Goal: Task Accomplishment & Management: Use online tool/utility

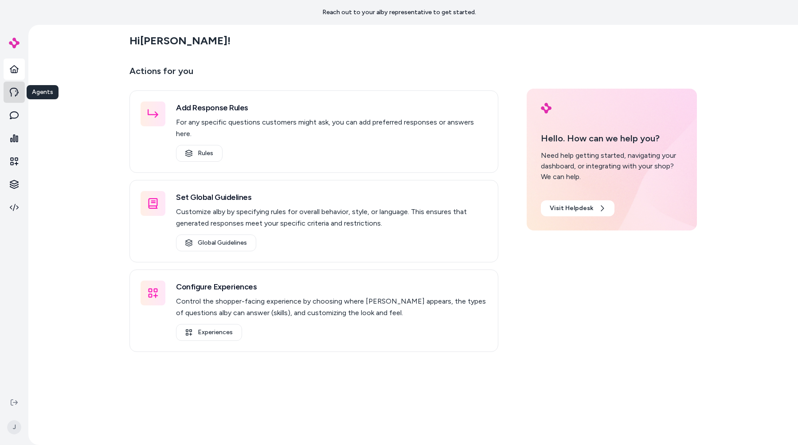
click at [18, 90] on icon at bounding box center [14, 92] width 9 height 9
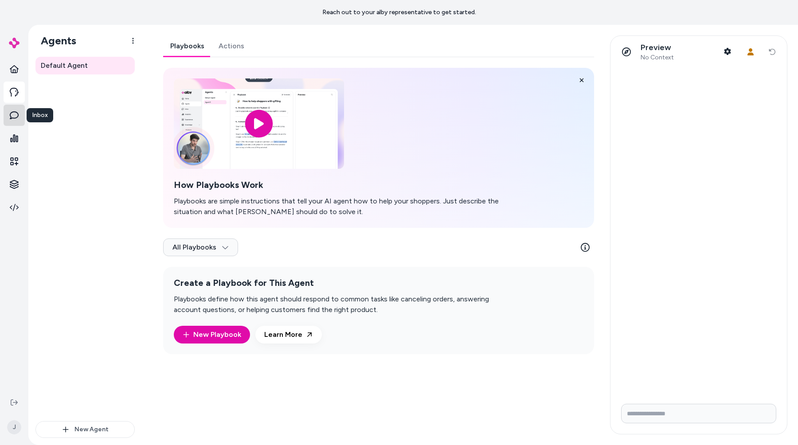
click at [18, 119] on icon at bounding box center [14, 115] width 9 height 9
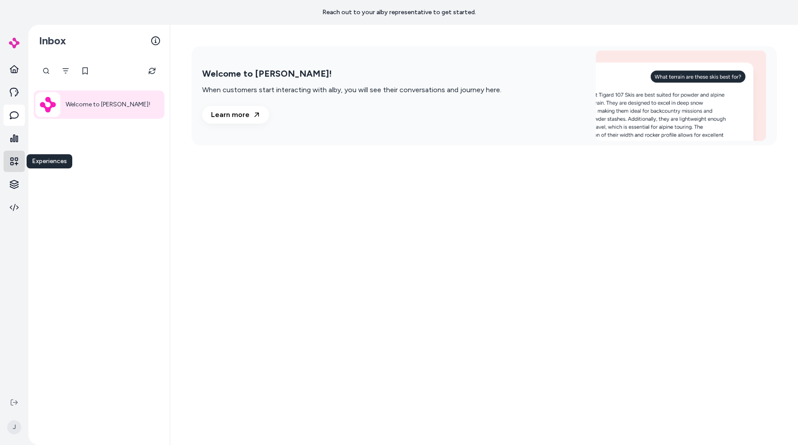
click at [14, 156] on link at bounding box center [14, 161] width 21 height 21
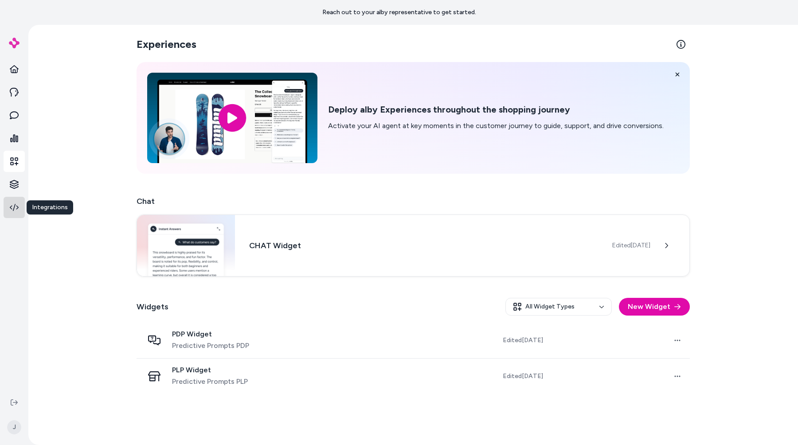
click at [13, 205] on icon at bounding box center [14, 207] width 9 height 9
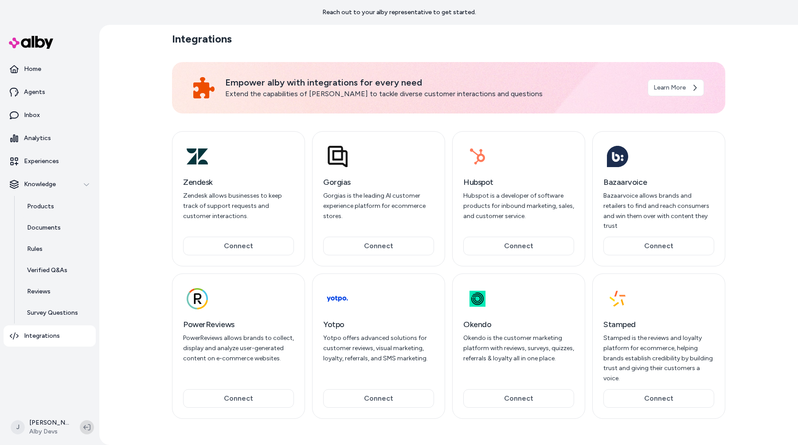
click at [90, 426] on icon at bounding box center [86, 427] width 7 height 6
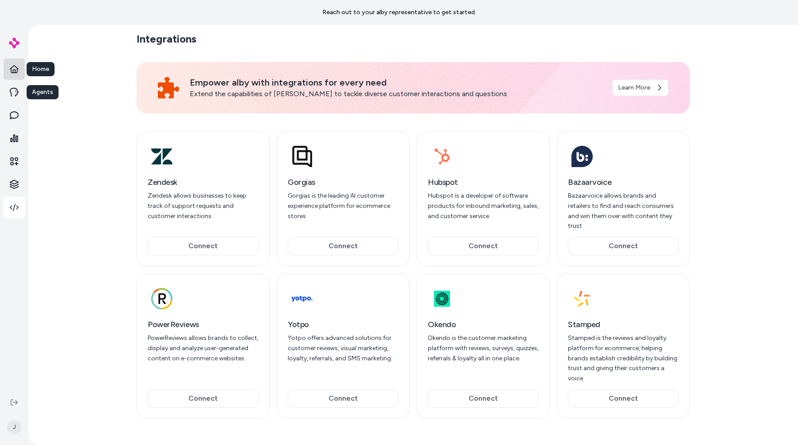
click at [12, 71] on icon at bounding box center [14, 69] width 9 height 9
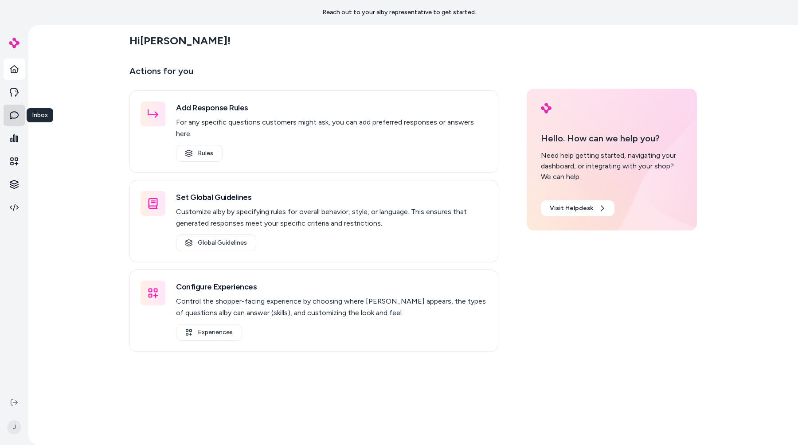
click at [16, 112] on icon at bounding box center [14, 115] width 9 height 8
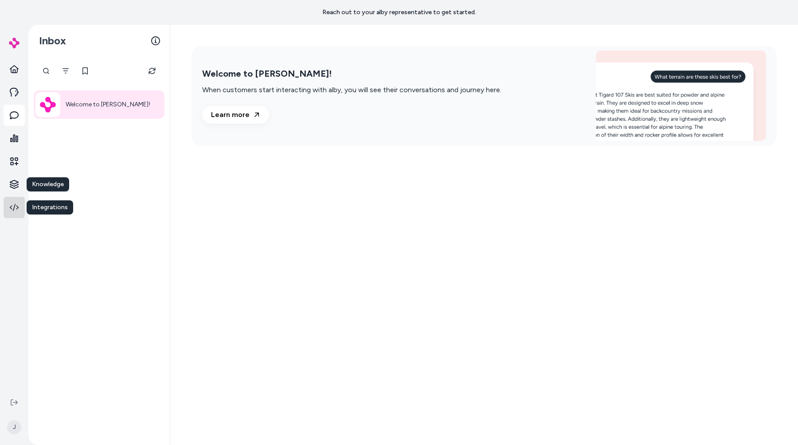
click at [21, 201] on link at bounding box center [14, 207] width 21 height 21
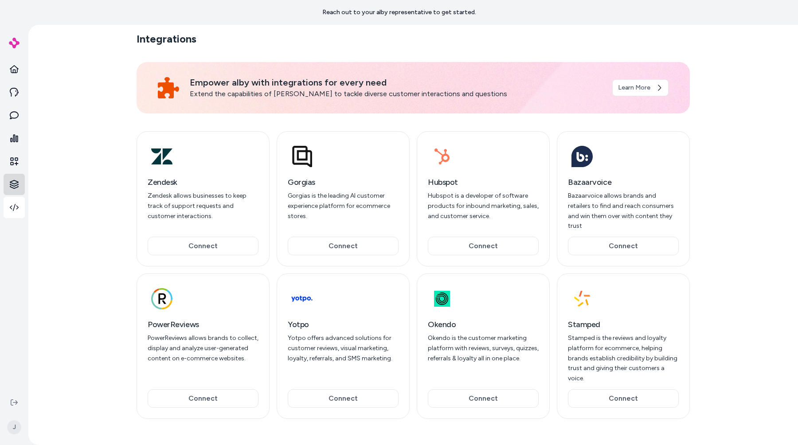
click at [15, 182] on html "Reach out to your alby representative to get started. J Integrations Empower al…" at bounding box center [399, 222] width 798 height 445
click at [38, 186] on p "Products" at bounding box center [49, 184] width 25 height 9
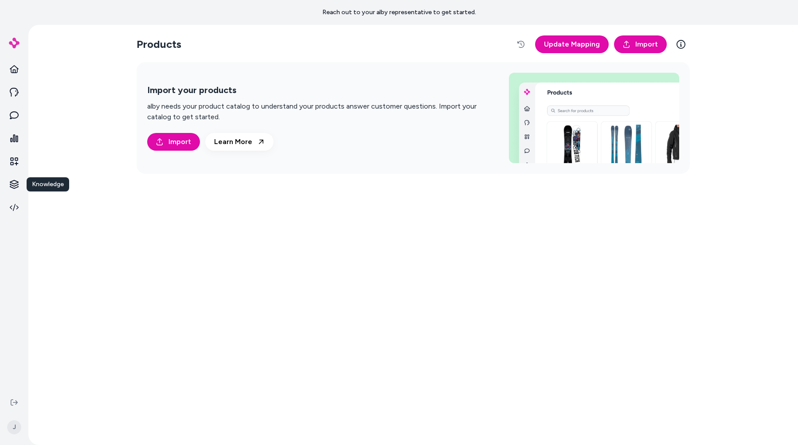
click at [9, 173] on ul "Knowledge Knowledge" at bounding box center [14, 139] width 21 height 160
click at [15, 179] on html "Reach out to your alby representative to get started. Knowledge Knowledge J Pro…" at bounding box center [399, 222] width 798 height 445
click at [68, 196] on p "Documents" at bounding box center [53, 200] width 33 height 9
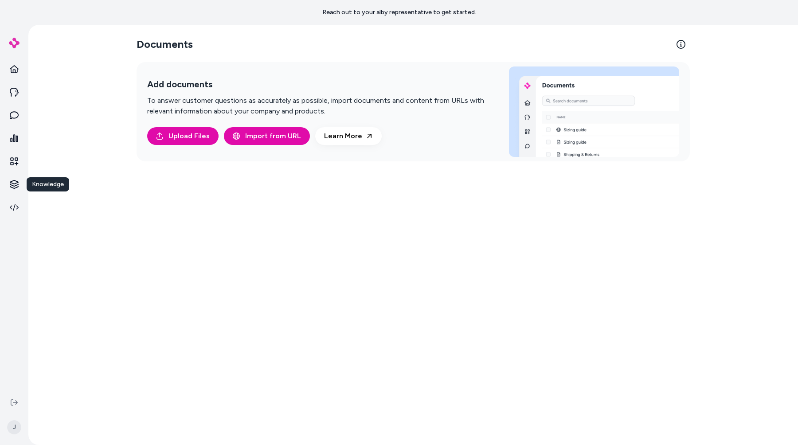
click at [69, 217] on div "Documents Add documents To answer customer questions as accurately as possible,…" at bounding box center [413, 235] width 770 height 420
click at [18, 179] on html "Reach out to your alby representative to get started. Knowledge Knowledge J Doc…" at bounding box center [399, 222] width 798 height 445
click at [65, 216] on link "Rules" at bounding box center [62, 216] width 64 height 16
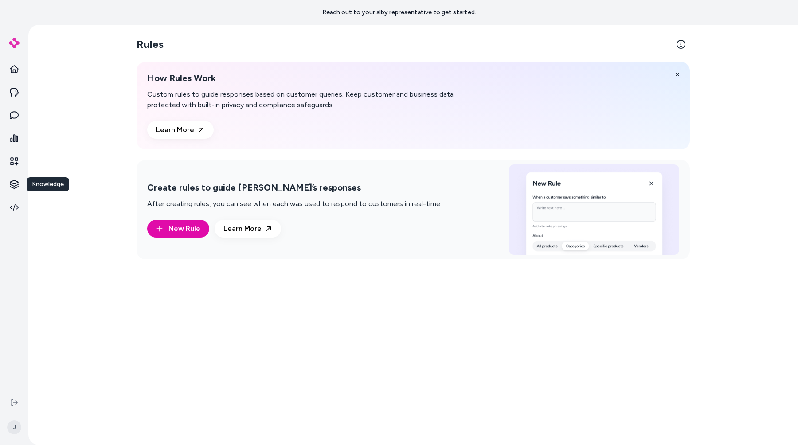
click at [65, 216] on div "Rules How Rules Work Custom rules to guide responses based on customer queries.…" at bounding box center [413, 235] width 770 height 420
click at [13, 183] on html "Reach out to your alby representative to get started. Knowledge Knowledge J Rul…" at bounding box center [399, 222] width 798 height 445
click at [53, 238] on link "Verified Q&As" at bounding box center [62, 232] width 64 height 16
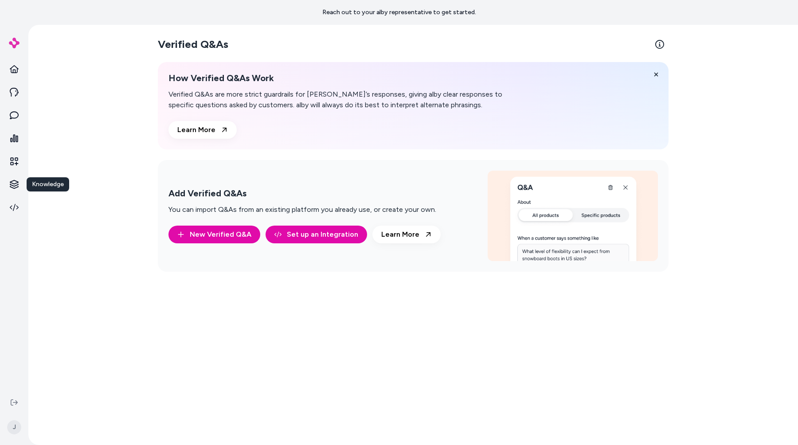
click at [53, 238] on div "Verified Q&As How Verified Q&As Work Verified Q&As are more strict guardrails f…" at bounding box center [413, 235] width 770 height 420
click at [10, 68] on icon at bounding box center [14, 69] width 9 height 8
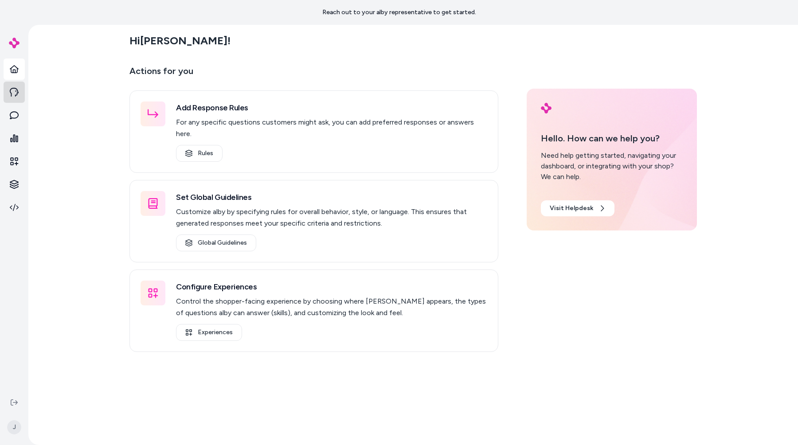
click at [13, 94] on icon at bounding box center [14, 92] width 9 height 9
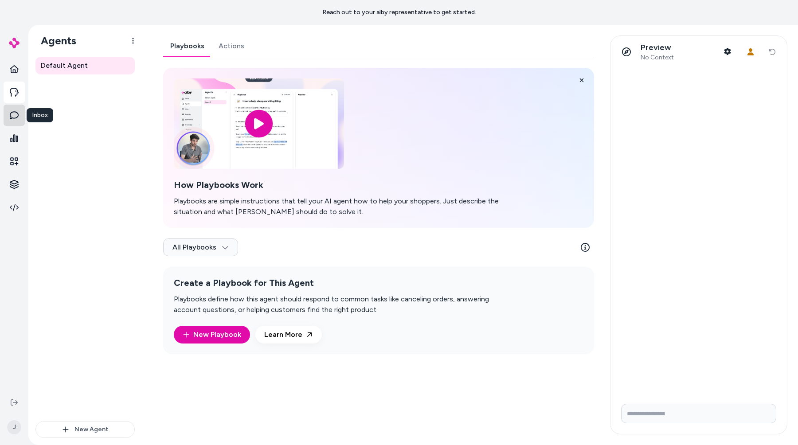
click at [14, 108] on link at bounding box center [14, 115] width 21 height 21
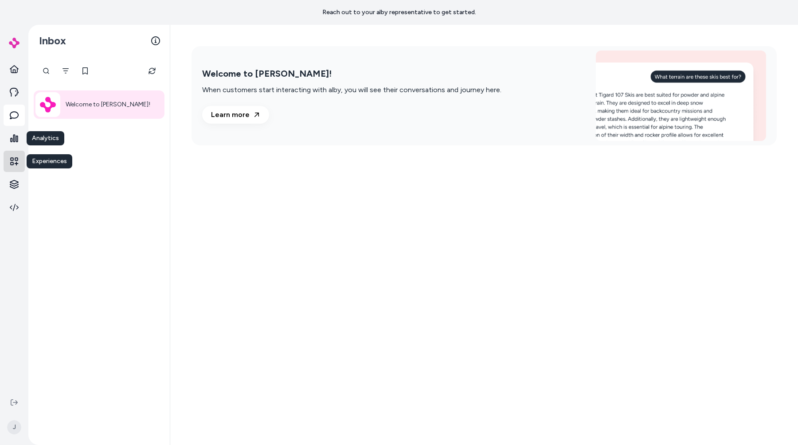
click at [17, 163] on icon at bounding box center [14, 161] width 9 height 9
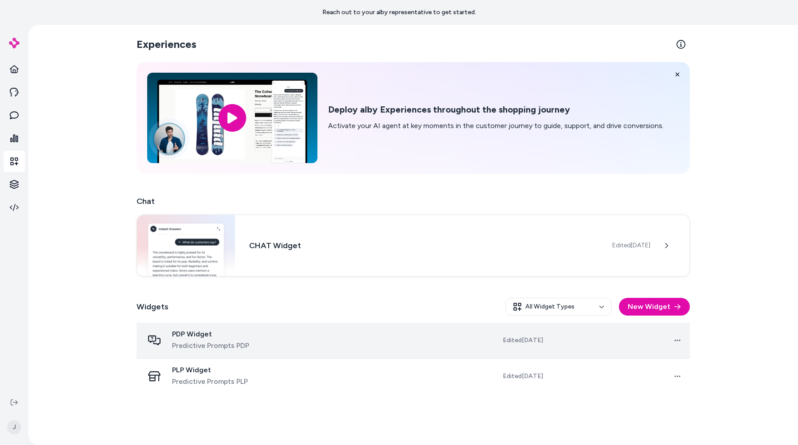
click at [314, 330] on td at bounding box center [366, 341] width 140 height 36
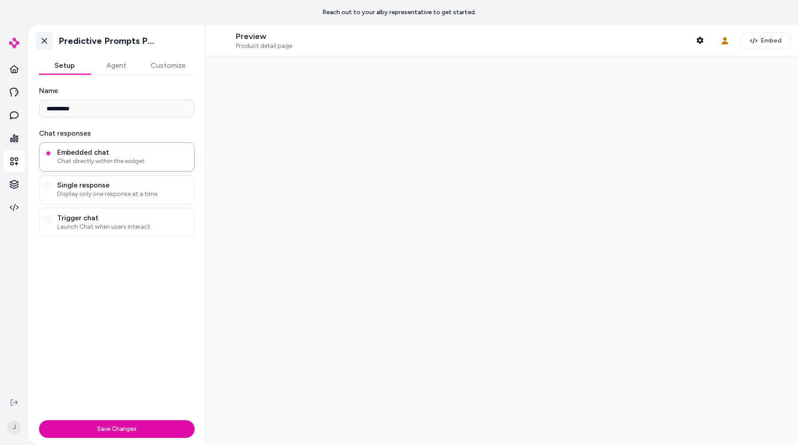
click at [39, 37] on link "Go back" at bounding box center [44, 41] width 18 height 18
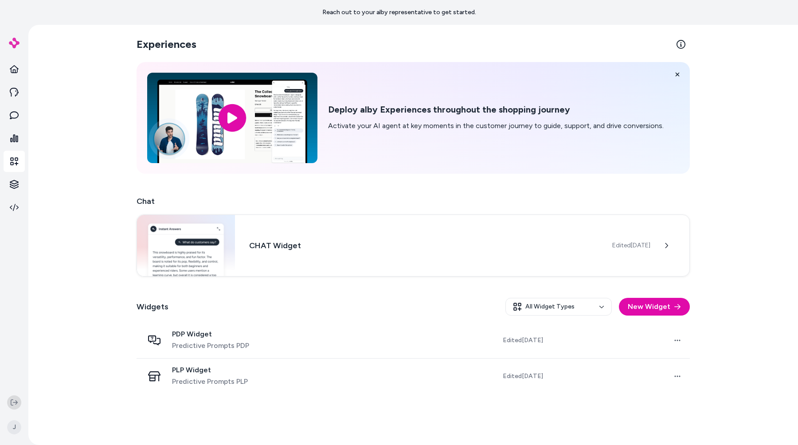
click at [12, 402] on icon at bounding box center [14, 402] width 7 height 7
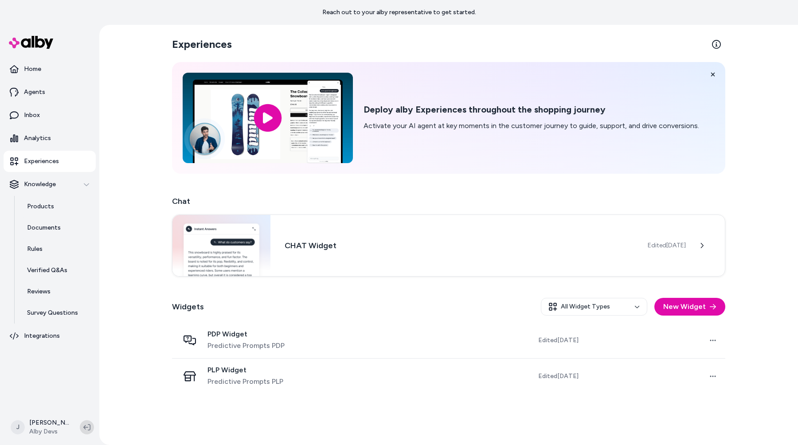
click at [90, 430] on icon at bounding box center [86, 427] width 7 height 7
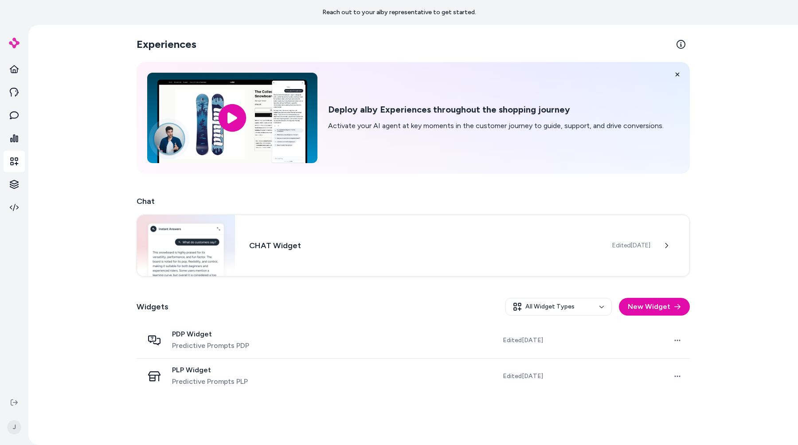
click at [85, 305] on div "Experiences Deploy alby Experiences throughout the shopping journey Activate yo…" at bounding box center [413, 235] width 770 height 420
click at [236, 264] on div "CHAT Widget Edited [DATE]" at bounding box center [413, 245] width 553 height 62
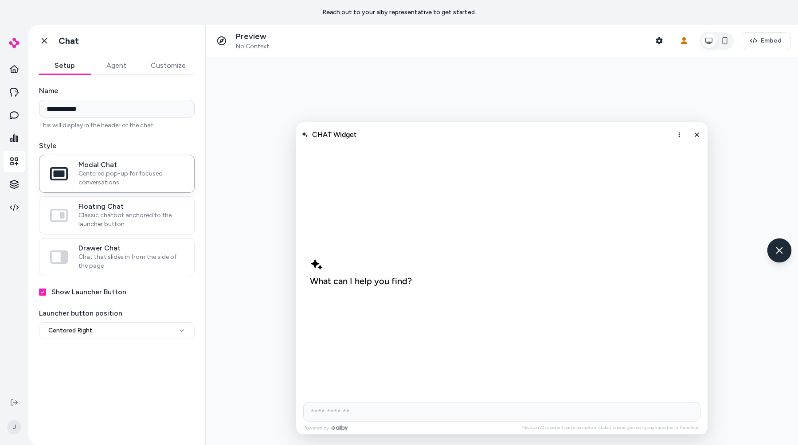
click at [780, 247] on icon "Chat with our AI assistant" at bounding box center [779, 250] width 11 height 11
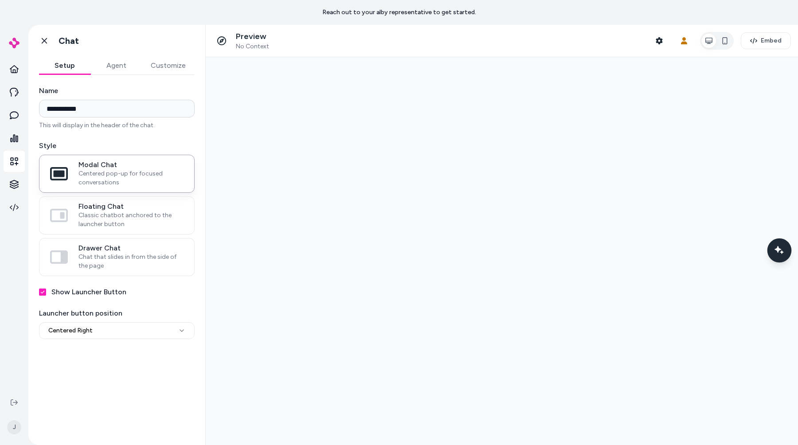
click at [780, 247] on icon "Chat with our AI assistant" at bounding box center [779, 250] width 11 height 11
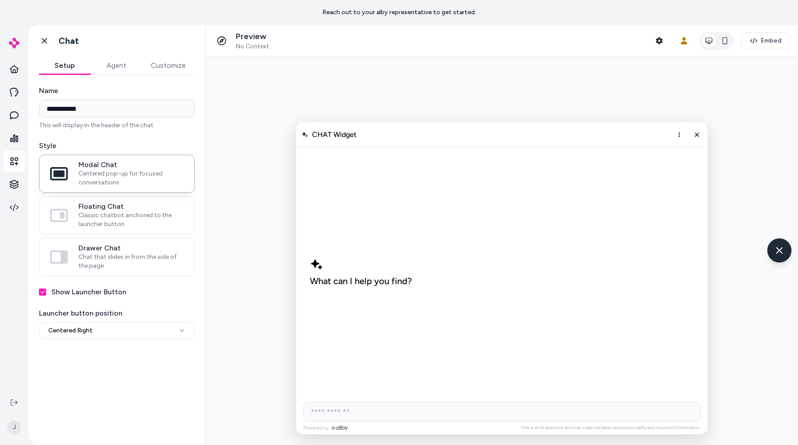
click at [780, 247] on icon "Chat with our AI assistant" at bounding box center [779, 250] width 11 height 11
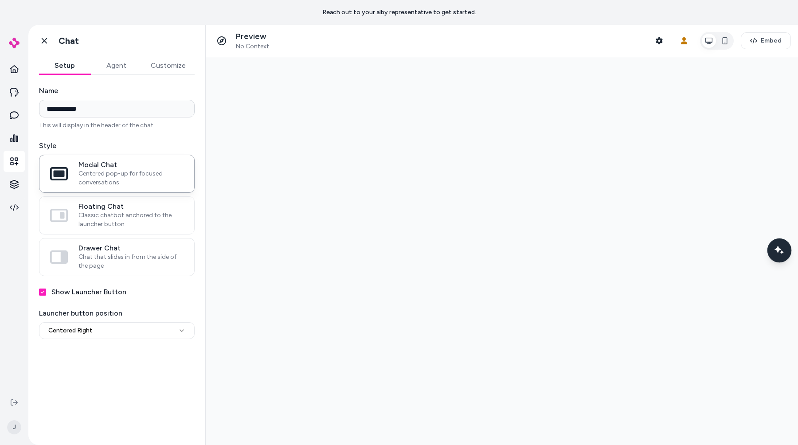
click at [780, 247] on icon "Chat with our AI assistant" at bounding box center [779, 250] width 11 height 11
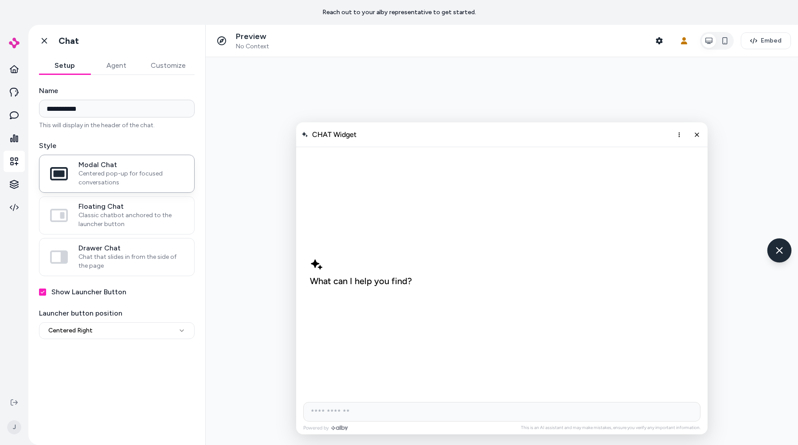
click at [780, 247] on icon "Chat with our AI assistant" at bounding box center [779, 250] width 11 height 11
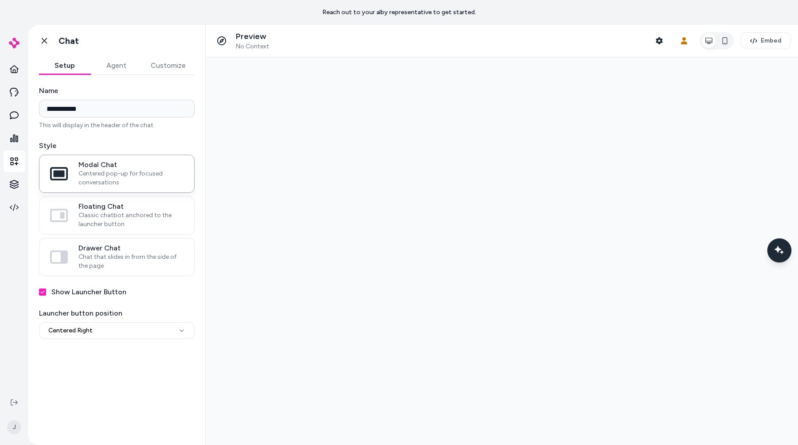
click at [780, 247] on icon "Chat with our AI assistant" at bounding box center [779, 250] width 11 height 11
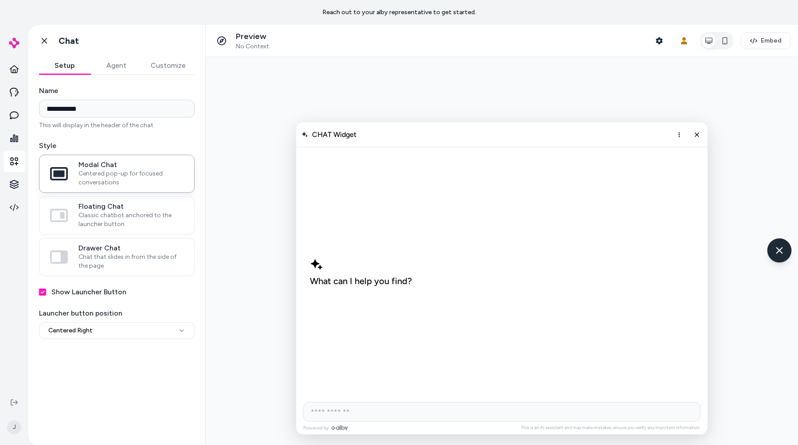
click at [780, 247] on icon "Chat with our AI assistant" at bounding box center [779, 250] width 11 height 11
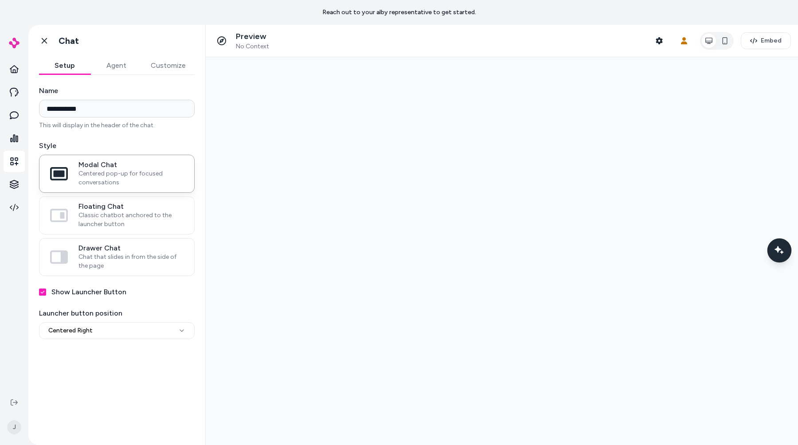
click at [780, 247] on icon "Chat with our AI assistant" at bounding box center [779, 250] width 11 height 11
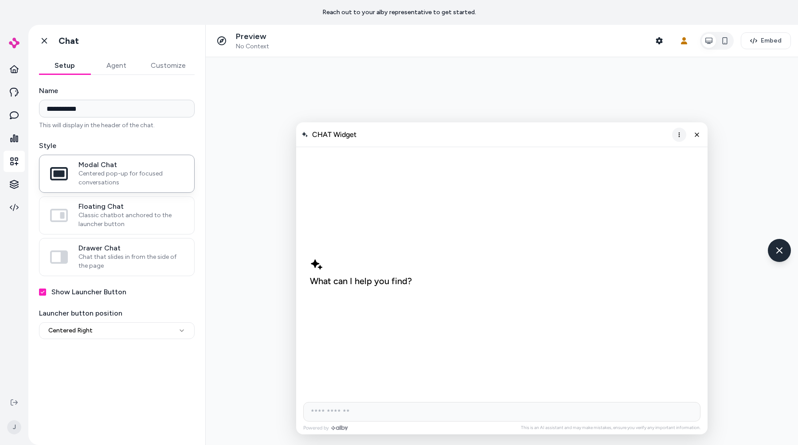
click at [682, 131] on icon "More options" at bounding box center [679, 134] width 7 height 7
click at [699, 132] on icon "Close chat" at bounding box center [698, 135] width 8 height 8
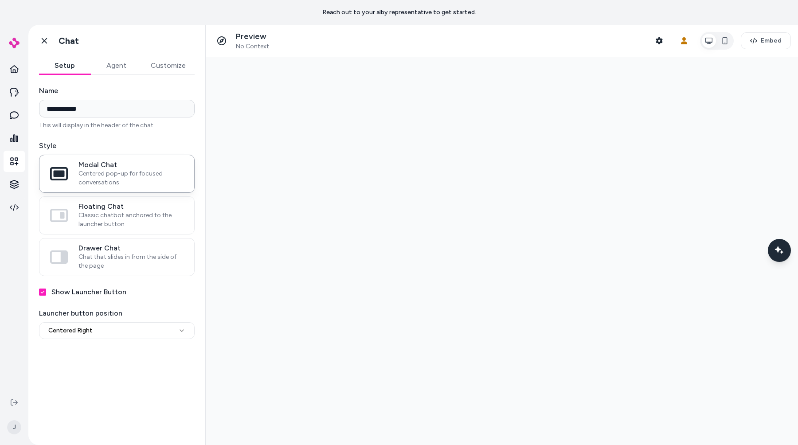
click at [607, 114] on div at bounding box center [502, 251] width 592 height 388
click at [771, 46] on button "Embed" at bounding box center [766, 40] width 50 height 17
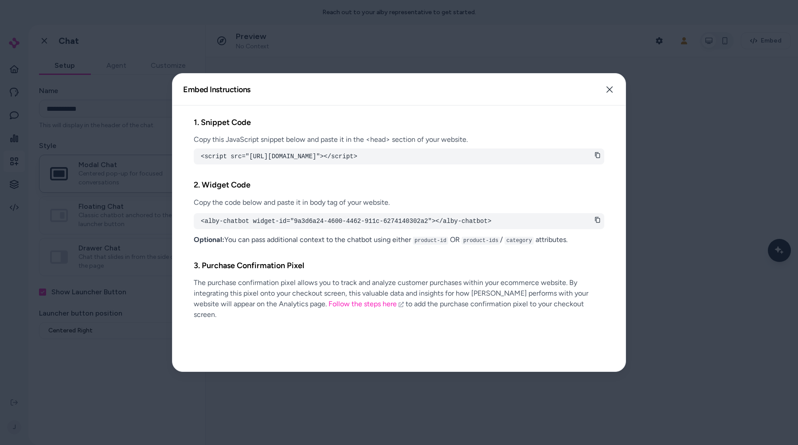
click at [725, 113] on div at bounding box center [399, 222] width 798 height 445
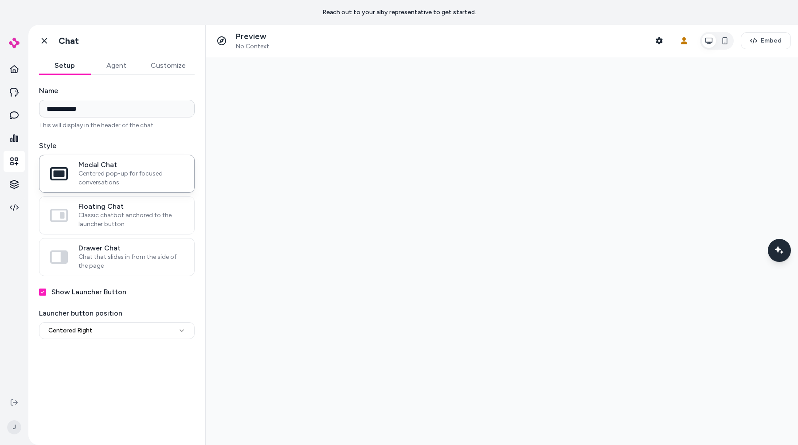
click at [136, 71] on button "Agent" at bounding box center [115, 66] width 51 height 18
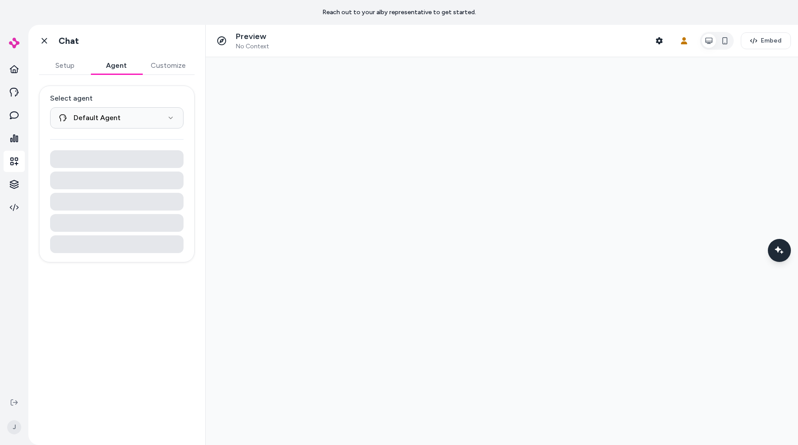
click at [172, 68] on button "Customize" at bounding box center [168, 66] width 53 height 18
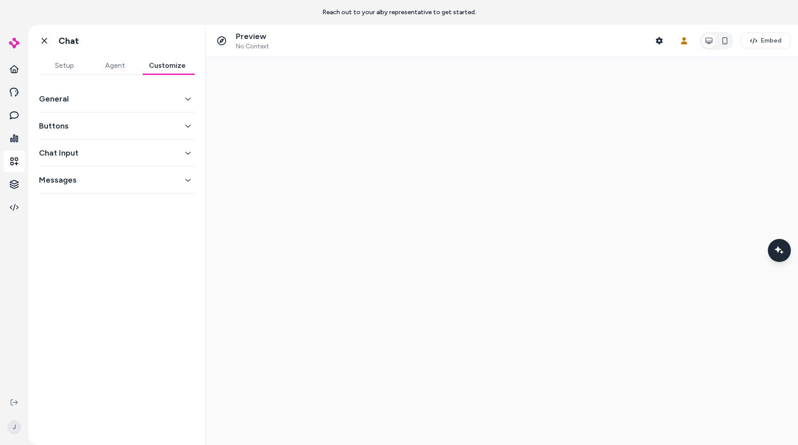
click at [34, 38] on div "Go back Chat" at bounding box center [116, 41] width 177 height 32
click at [38, 38] on link "Go back" at bounding box center [44, 41] width 18 height 18
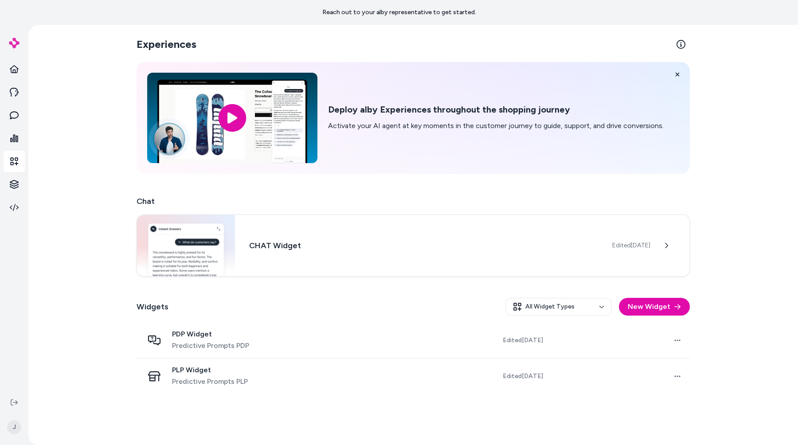
click at [79, 167] on div "Experiences Deploy alby Experiences throughout the shopping journey Activate yo…" at bounding box center [413, 235] width 770 height 420
click at [441, 157] on div "Deploy alby Experiences throughout the shopping journey Activate your AI agent …" at bounding box center [413, 118] width 553 height 112
click at [16, 63] on link at bounding box center [14, 69] width 21 height 21
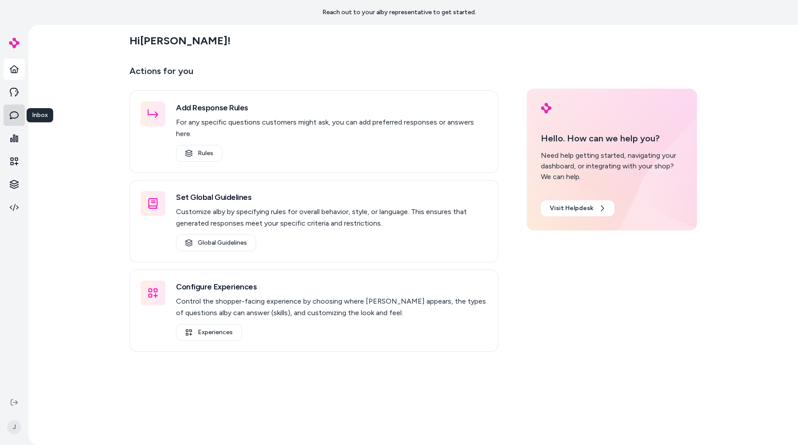
click at [13, 116] on icon at bounding box center [14, 115] width 9 height 9
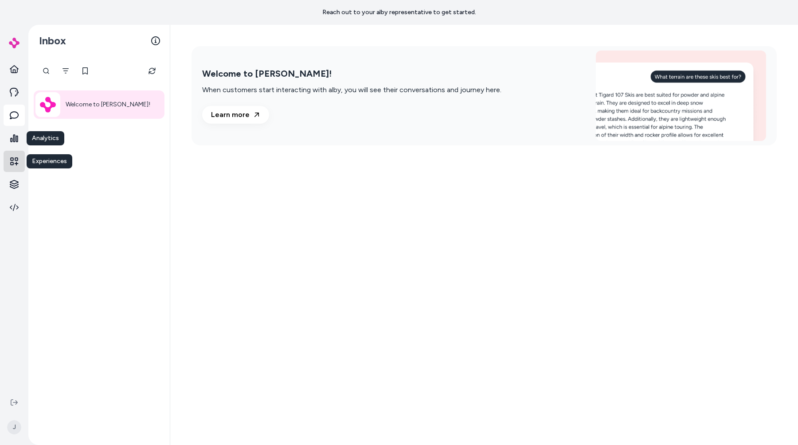
click at [17, 161] on icon at bounding box center [14, 161] width 9 height 9
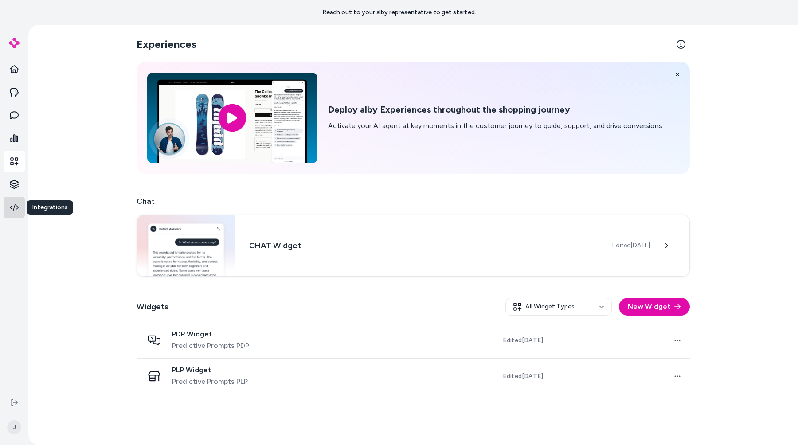
click at [19, 209] on link at bounding box center [14, 207] width 21 height 21
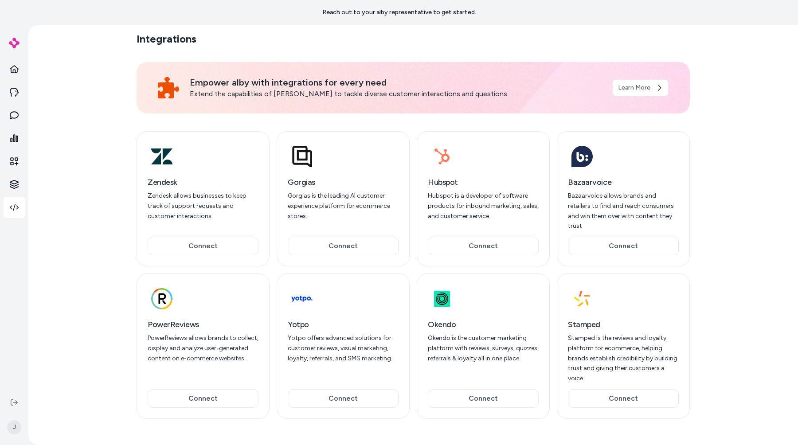
click at [58, 187] on div "Integrations Empower alby with integrations for every need Extend the capabilit…" at bounding box center [413, 235] width 770 height 420
